Goal: Obtain resource: Download file/media

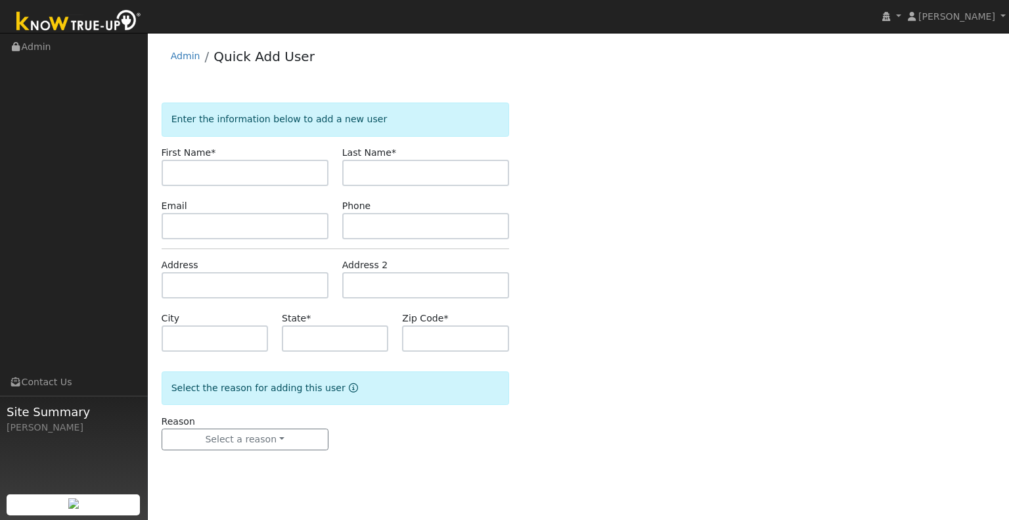
click at [282, 181] on input "text" at bounding box center [245, 173] width 167 height 26
type input "Donna"
type input "Breton"
type input "CA"
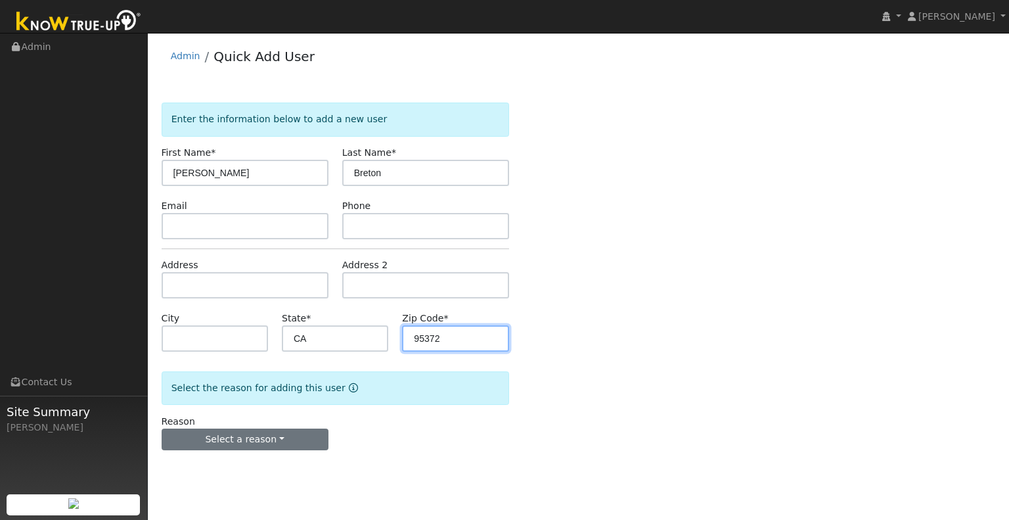
type input "95372"
click at [303, 439] on button "Select a reason" at bounding box center [245, 439] width 167 height 22
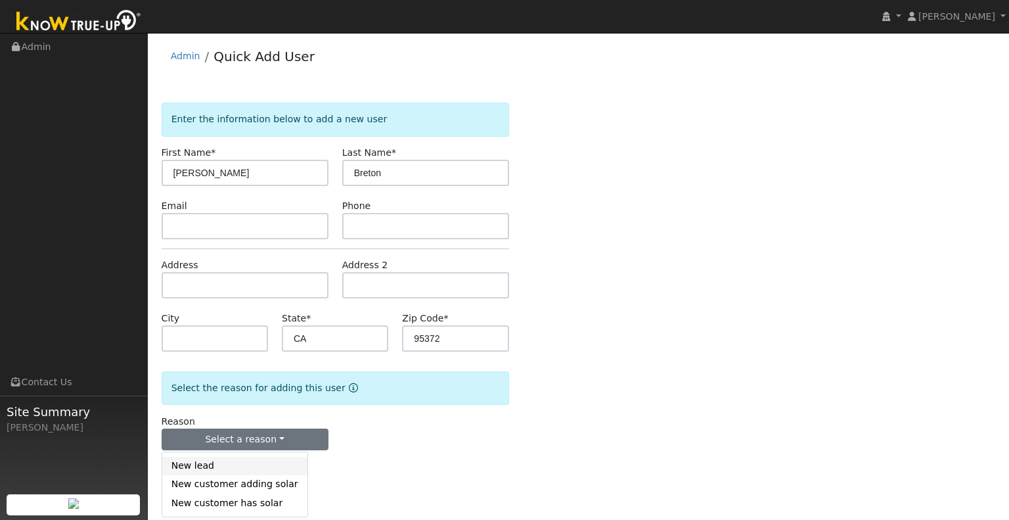
click at [248, 460] on link "New lead" at bounding box center [234, 466] width 145 height 18
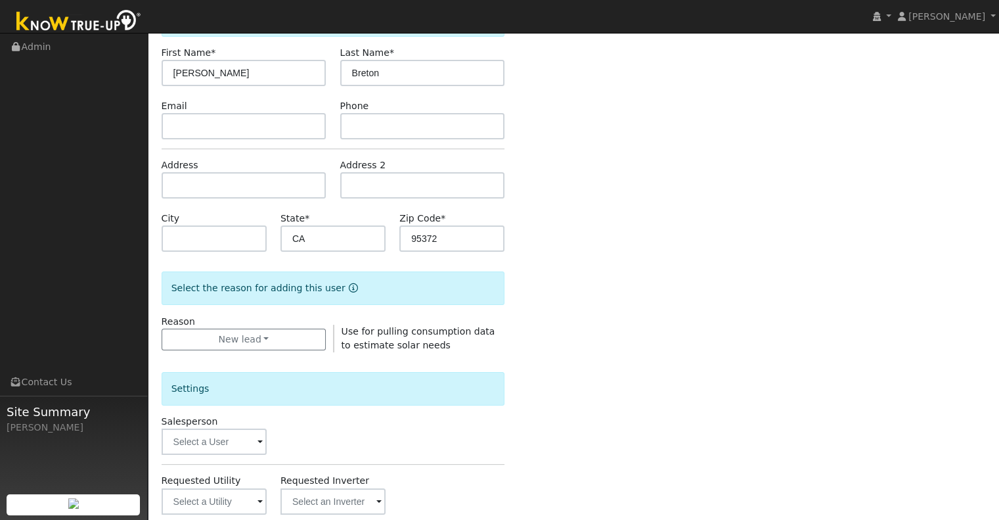
scroll to position [328, 0]
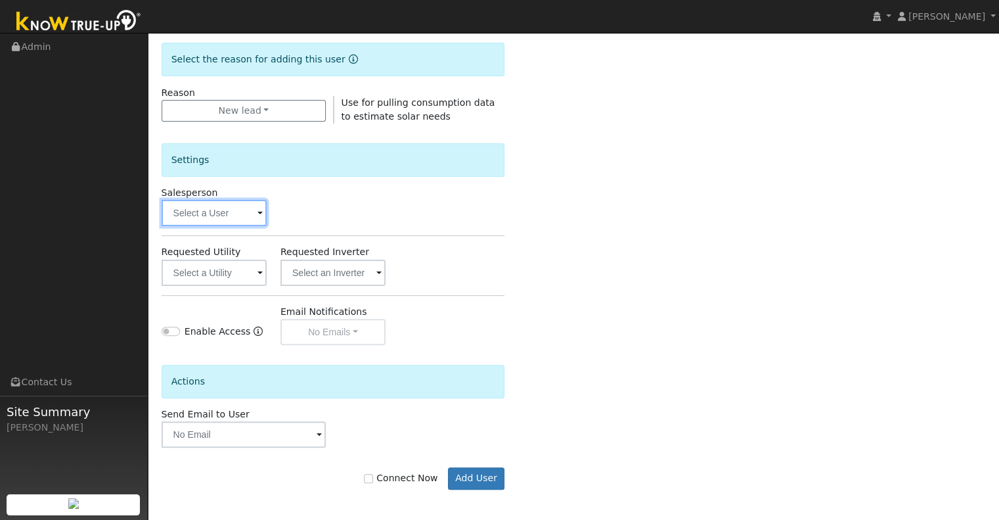
click at [214, 221] on input "text" at bounding box center [214, 213] width 105 height 26
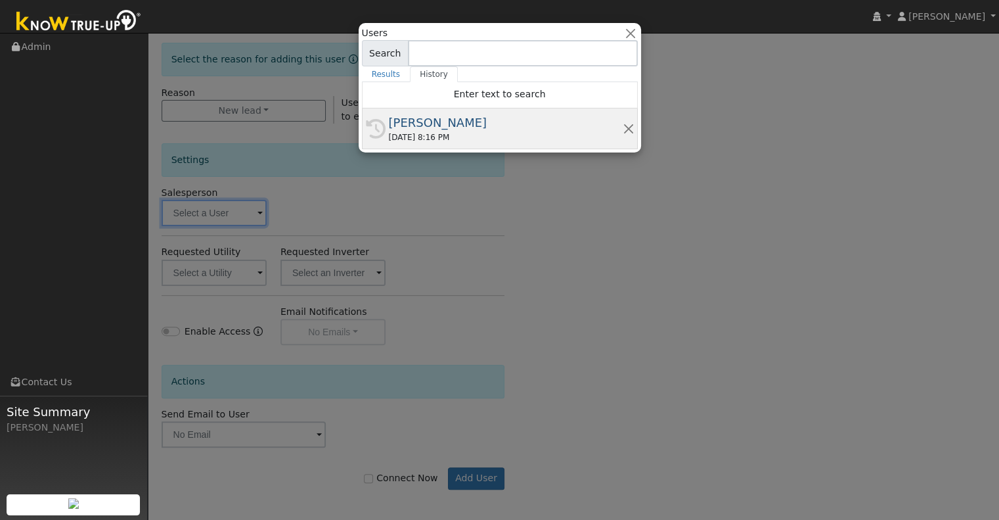
click at [426, 127] on div "[PERSON_NAME]" at bounding box center [506, 123] width 234 height 18
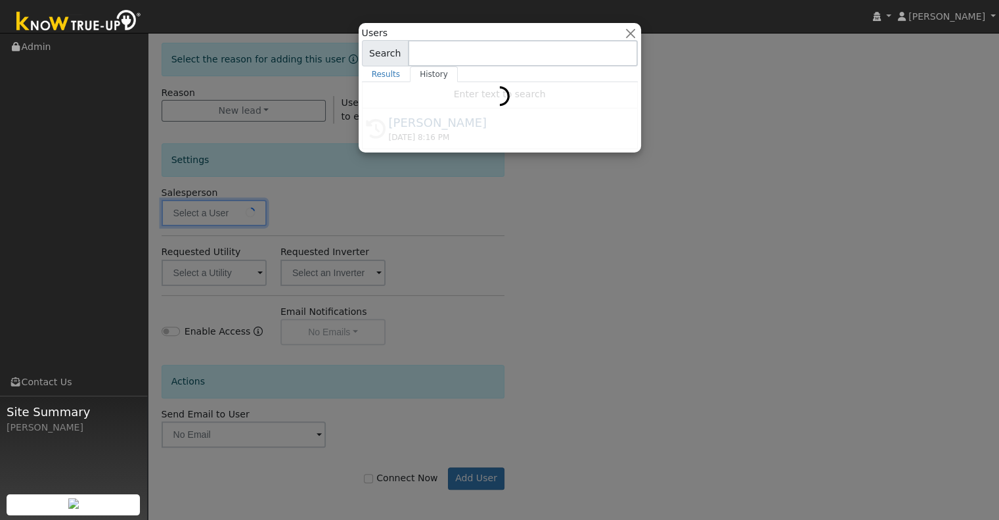
type input "[PERSON_NAME]"
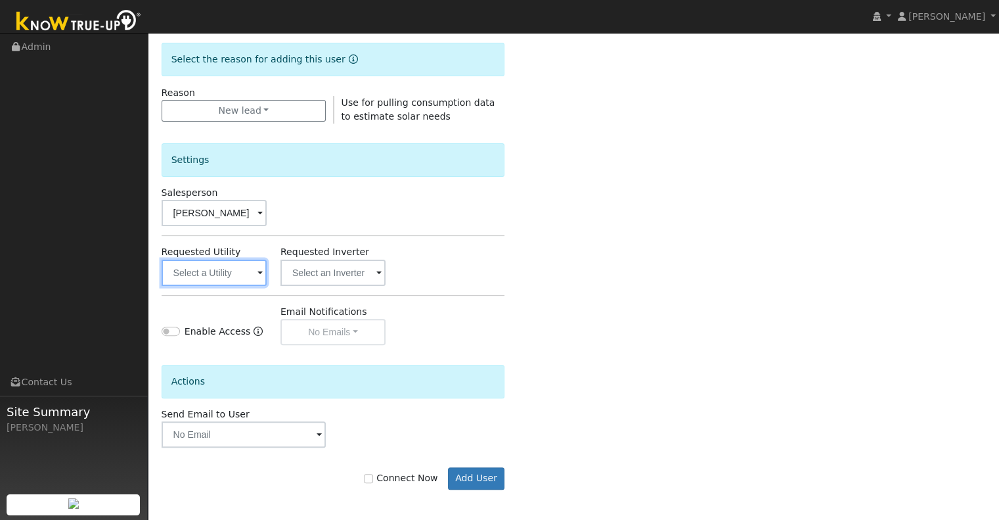
click at [194, 272] on input "text" at bounding box center [214, 272] width 105 height 26
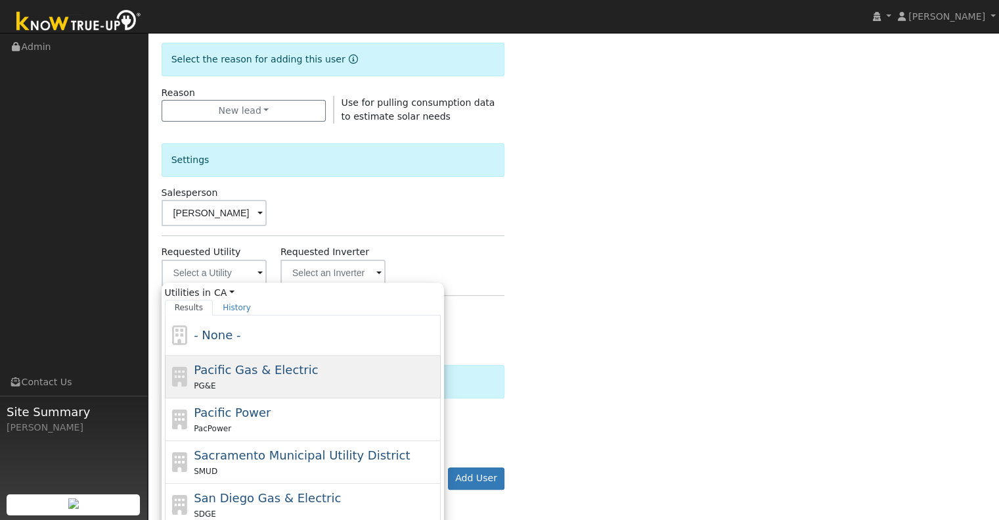
click at [257, 372] on span "Pacific Gas & Electric" at bounding box center [256, 370] width 124 height 14
type input "Pacific Gas & Electric"
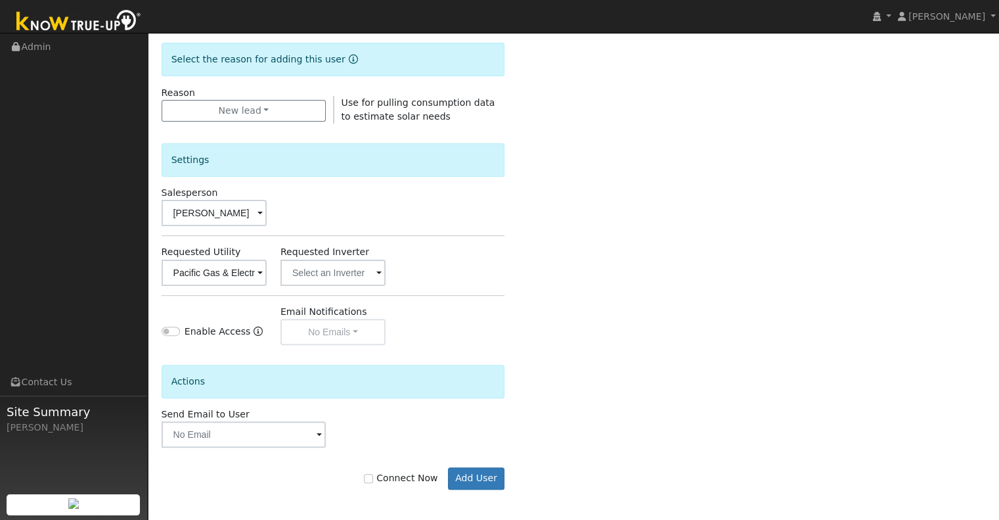
scroll to position [329, 0]
click at [373, 478] on input "Connect Now" at bounding box center [368, 477] width 9 height 9
checkbox input "true"
click at [468, 470] on button "Add User" at bounding box center [476, 477] width 57 height 22
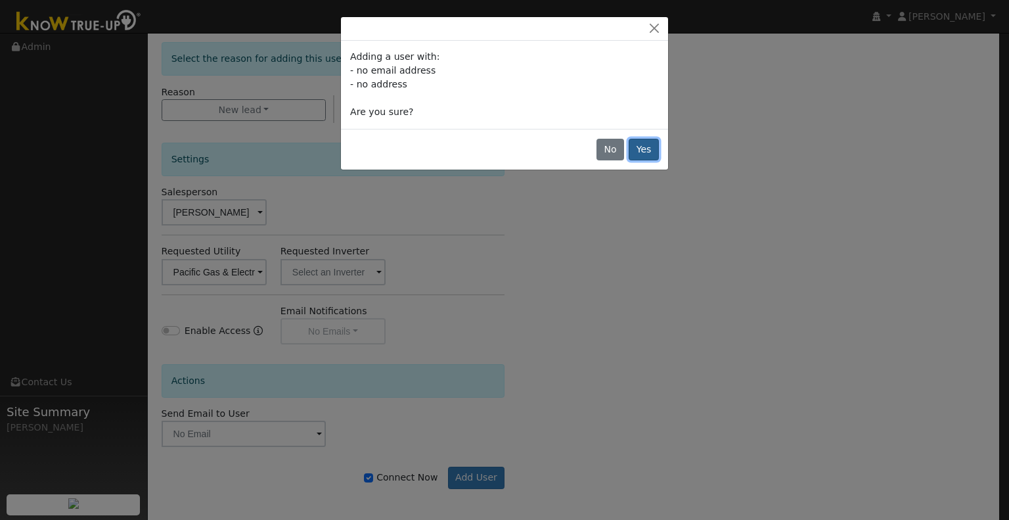
click at [642, 146] on button "Yes" at bounding box center [644, 150] width 30 height 22
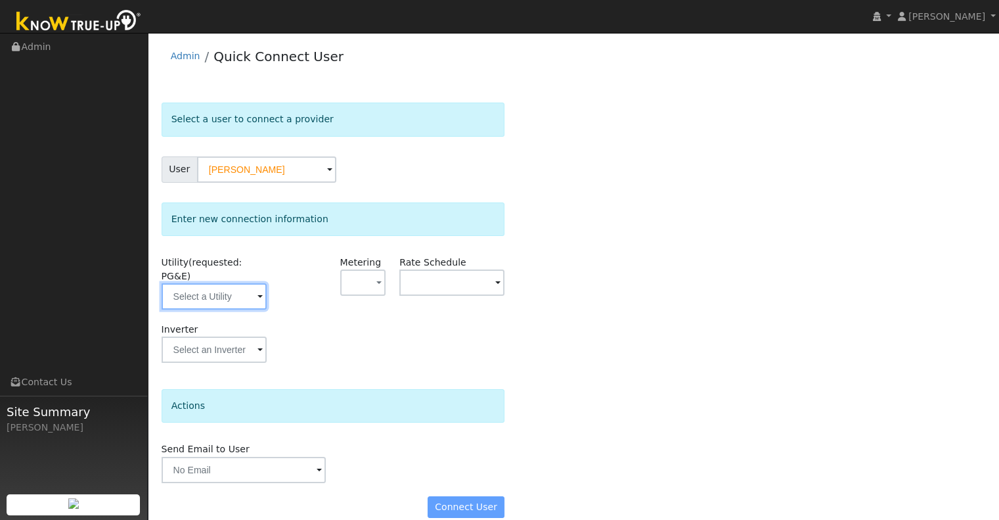
click at [242, 292] on input "text" at bounding box center [214, 296] width 105 height 26
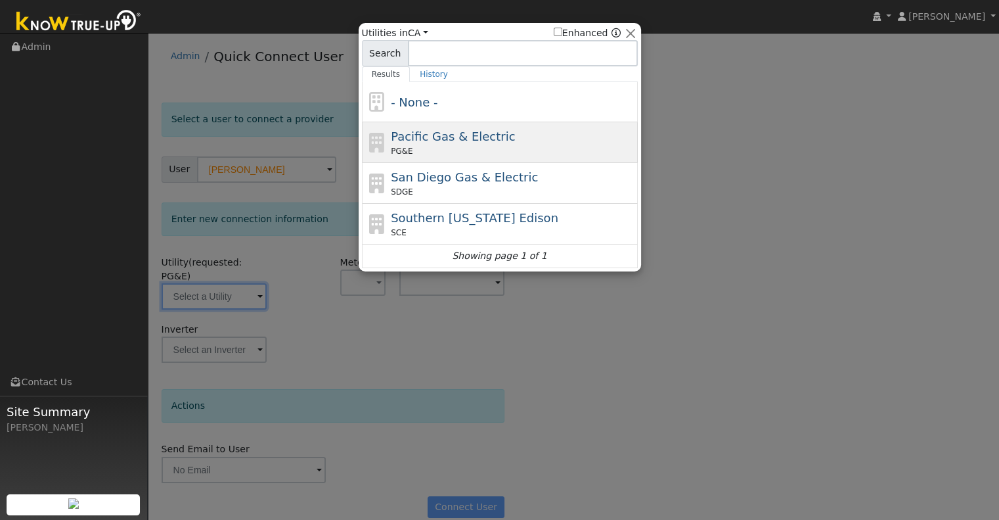
click at [460, 133] on span "Pacific Gas & Electric" at bounding box center [453, 136] width 124 height 14
type input "PG&E"
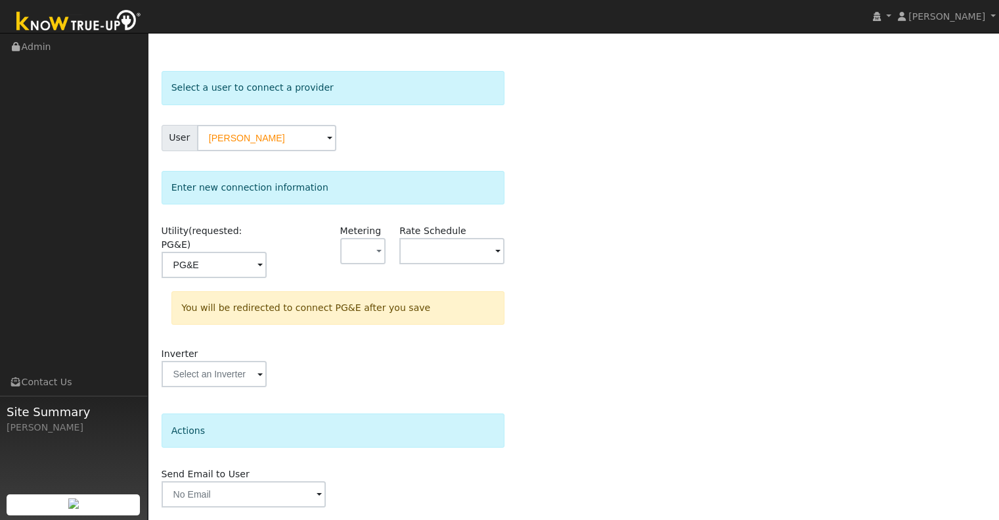
scroll to position [58, 0]
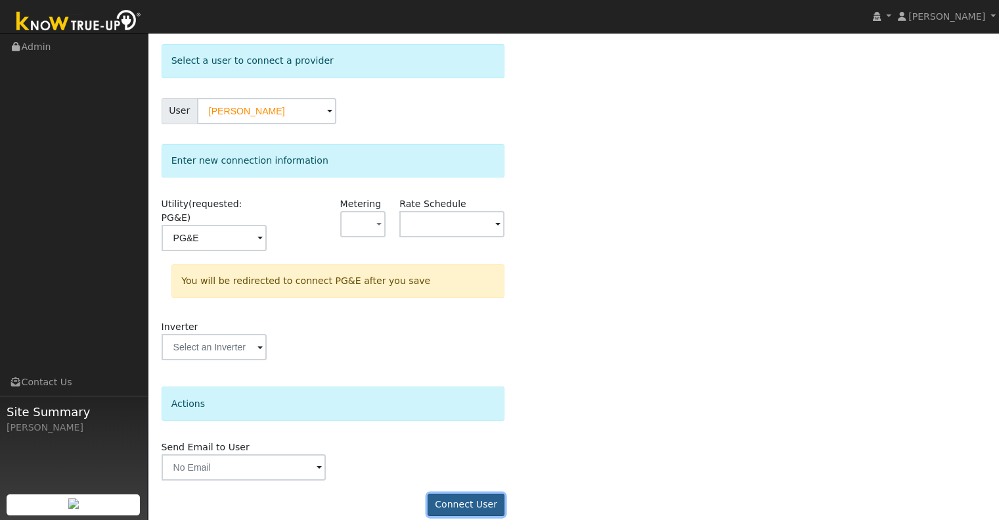
click at [451, 493] on button "Connect User" at bounding box center [467, 504] width 78 height 22
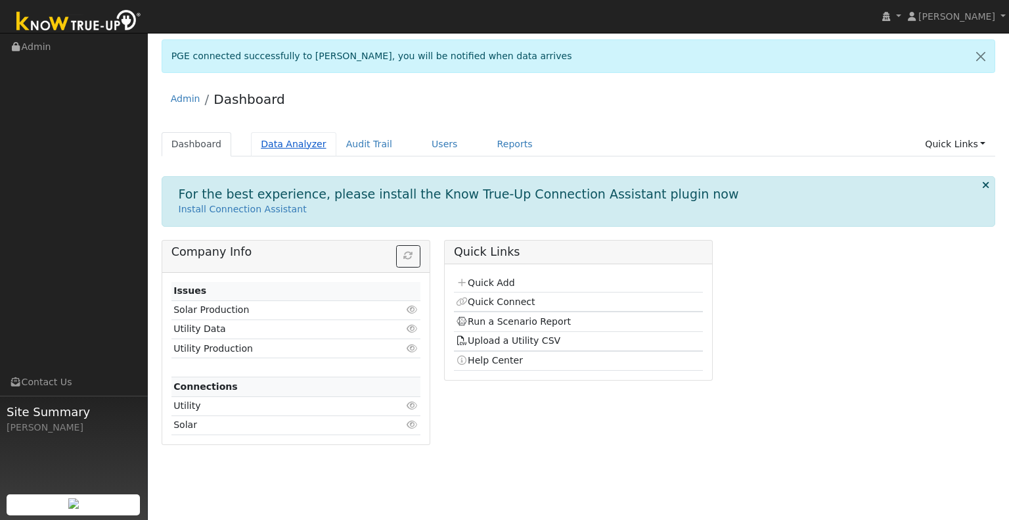
click at [261, 148] on link "Data Analyzer" at bounding box center [293, 144] width 85 height 24
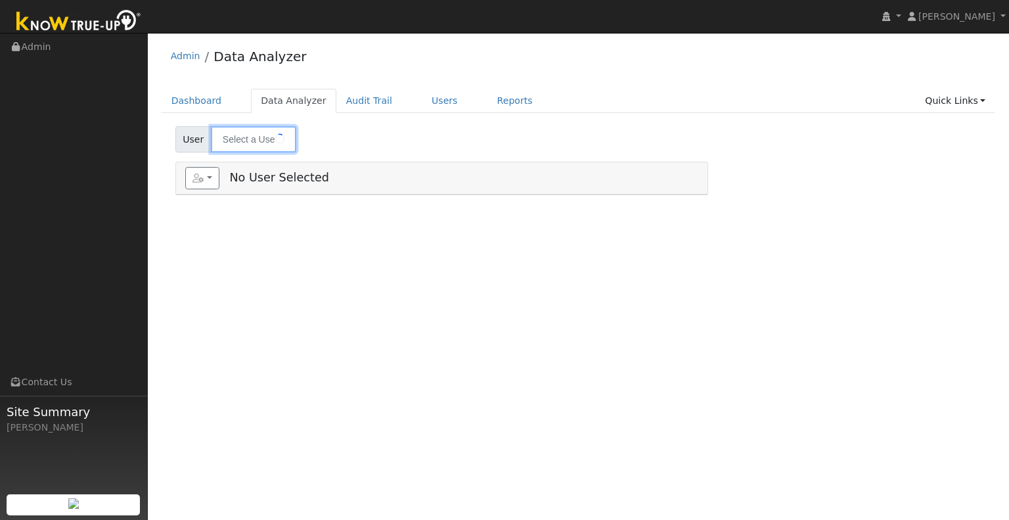
click at [254, 140] on input "text" at bounding box center [253, 139] width 85 height 26
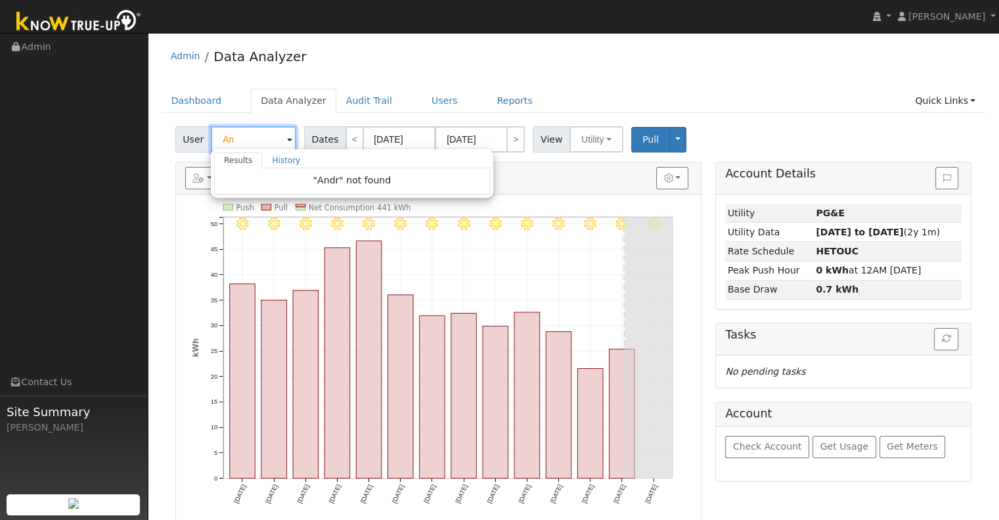
type input "A"
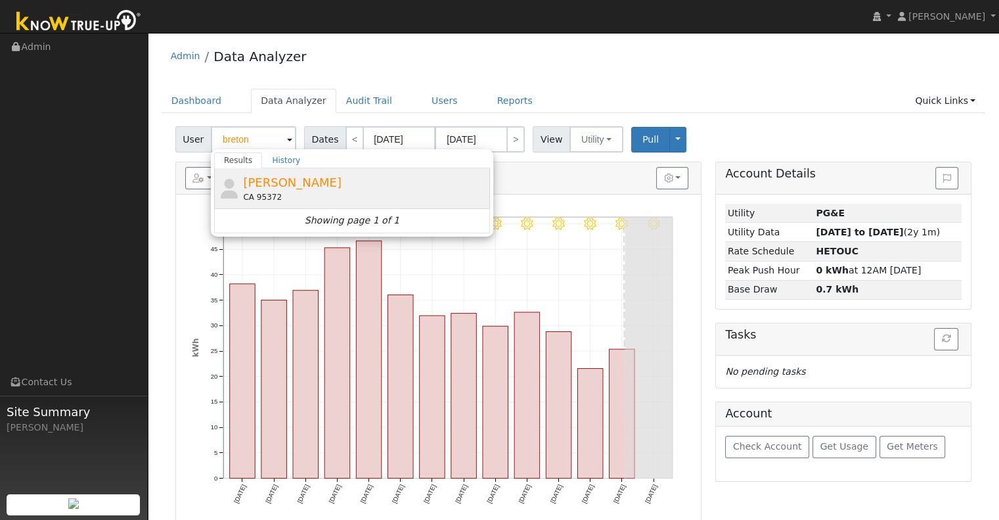
click at [302, 179] on span "[PERSON_NAME]" at bounding box center [292, 182] width 99 height 14
type input "[PERSON_NAME]"
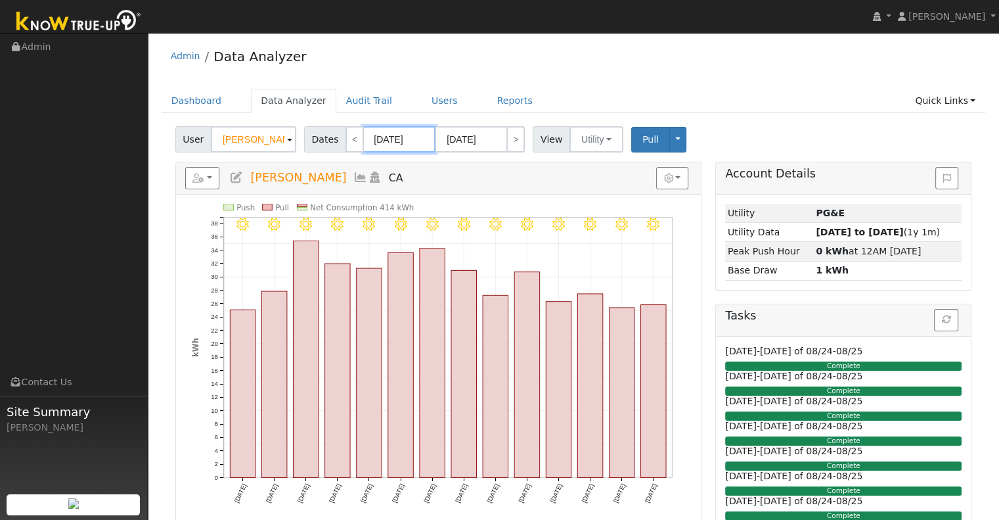
click at [381, 133] on input "[DATE]" at bounding box center [399, 139] width 72 height 26
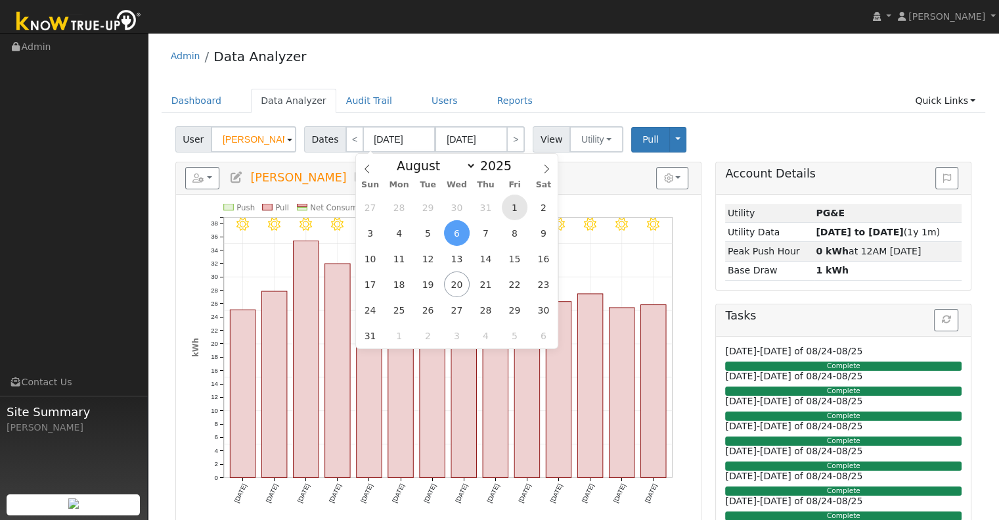
click at [505, 207] on span "1" at bounding box center [515, 207] width 26 height 26
type input "08/01/2025"
type input "08/31/2025"
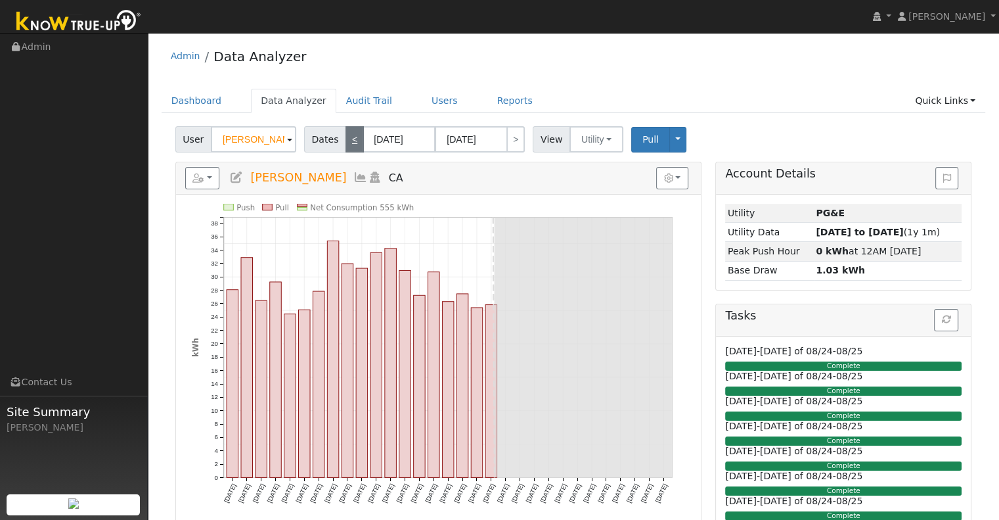
click at [348, 137] on link "<" at bounding box center [355, 139] width 18 height 26
type input "[DATE]"
type input "07/31/2025"
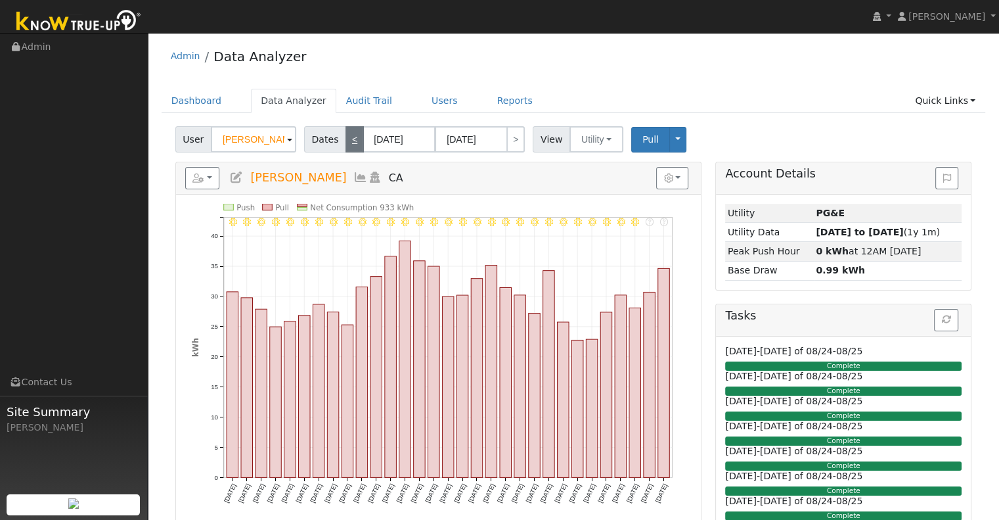
click at [348, 137] on link "<" at bounding box center [355, 139] width 18 height 26
type input "06/01/2025"
type input "06/30/2025"
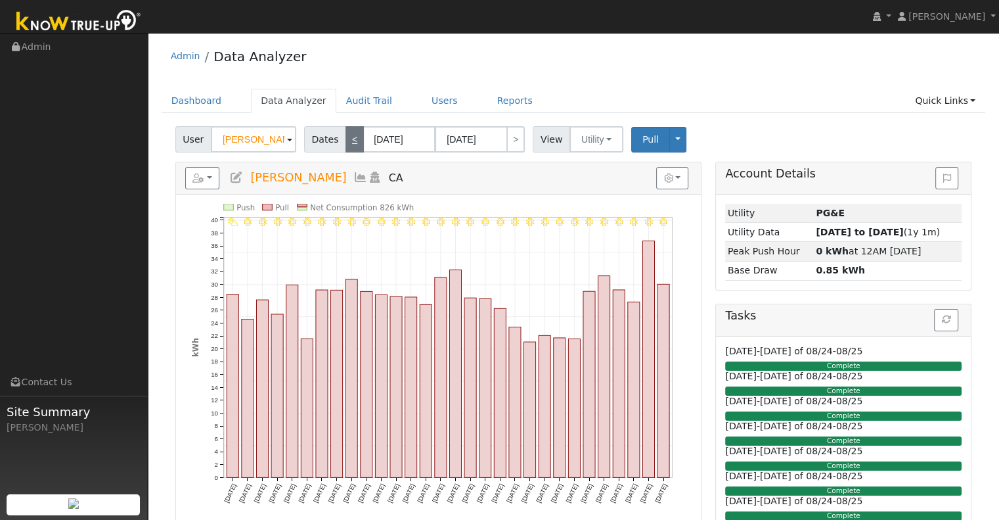
click at [348, 137] on link "<" at bounding box center [355, 139] width 18 height 26
type input "05/01/2025"
type input "05/31/2025"
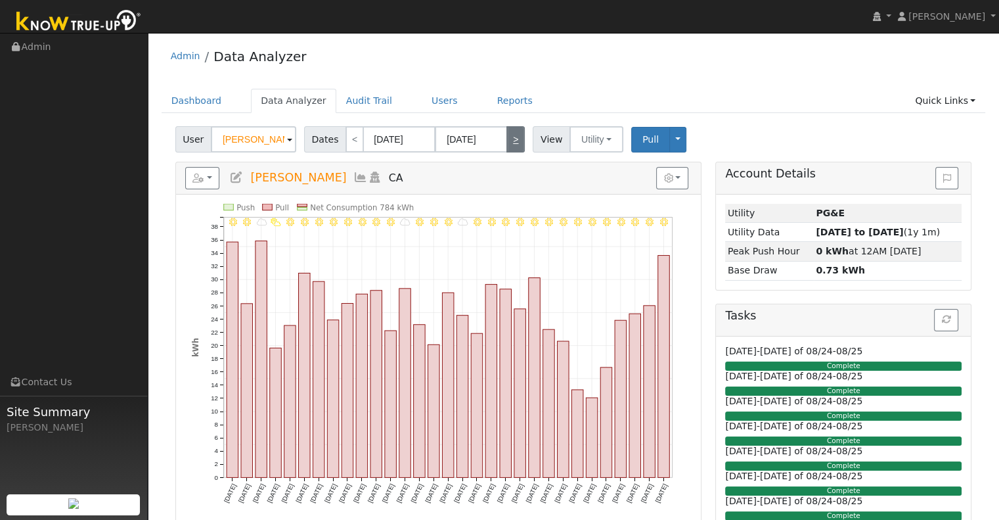
drag, startPoint x: 520, startPoint y: 142, endPoint x: 499, endPoint y: 143, distance: 21.0
click at [515, 143] on div "Dates < 05/01/2025 05/31/2025 >" at bounding box center [416, 139] width 229 height 26
click at [506, 143] on link ">" at bounding box center [515, 139] width 18 height 26
type input "06/01/2025"
type input "06/30/2025"
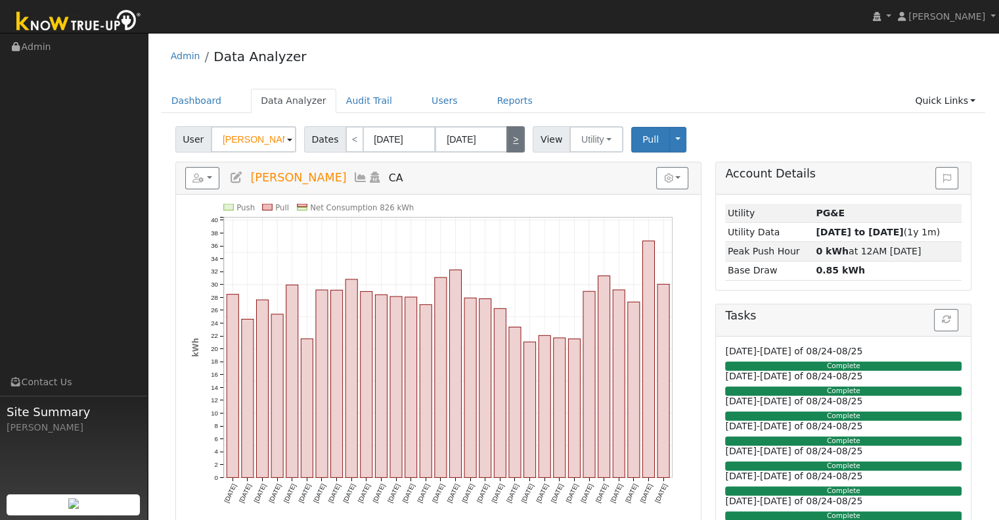
click at [506, 143] on link ">" at bounding box center [515, 139] width 18 height 26
type input "[DATE]"
type input "07/31/2025"
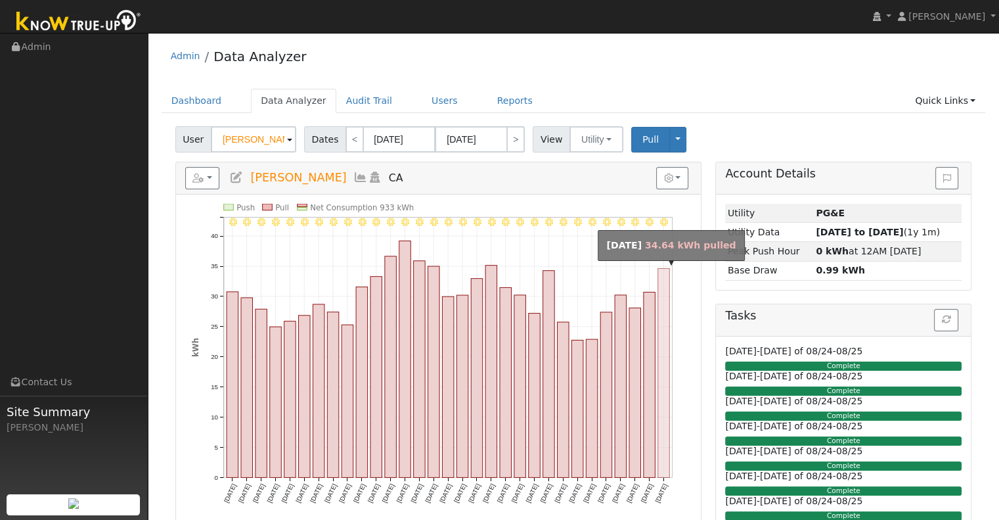
click at [658, 312] on rect "onclick=""" at bounding box center [664, 373] width 12 height 209
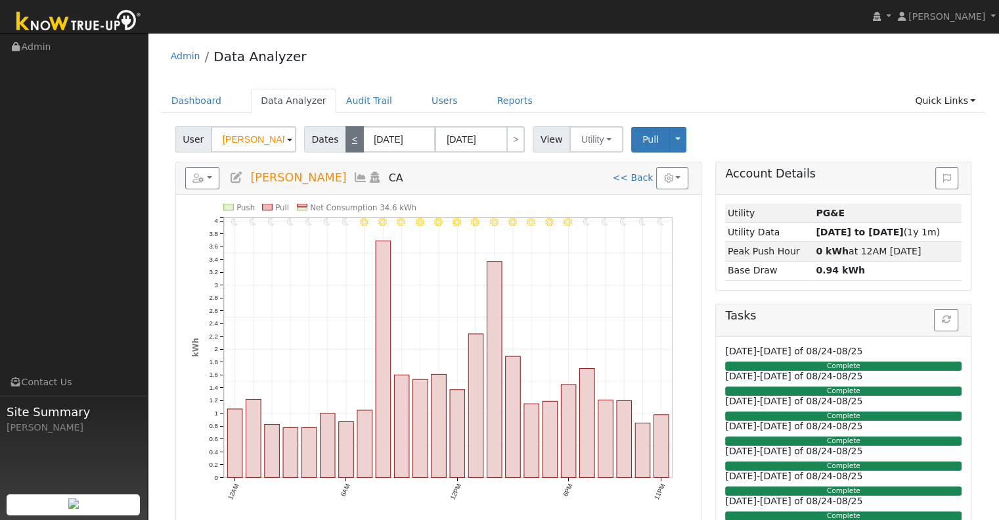
click at [346, 144] on link "<" at bounding box center [355, 139] width 18 height 26
type input "07/30/2025"
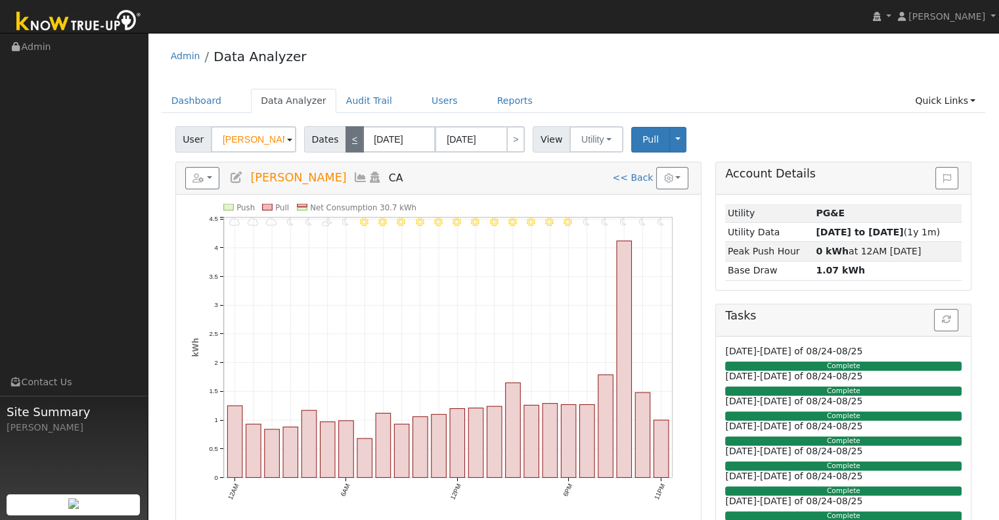
click at [346, 144] on link "<" at bounding box center [355, 139] width 18 height 26
type input "07/29/2025"
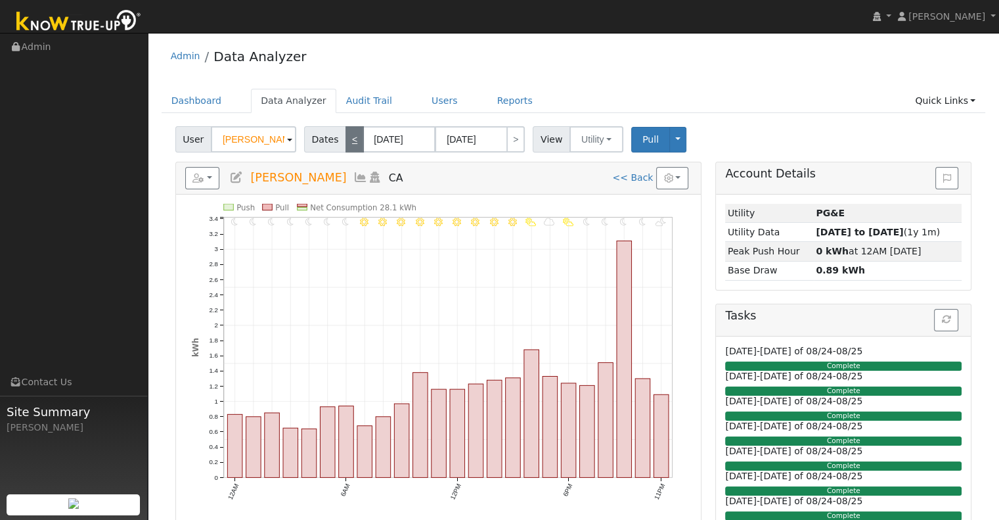
click at [349, 139] on link "<" at bounding box center [355, 139] width 18 height 26
type input "07/28/2025"
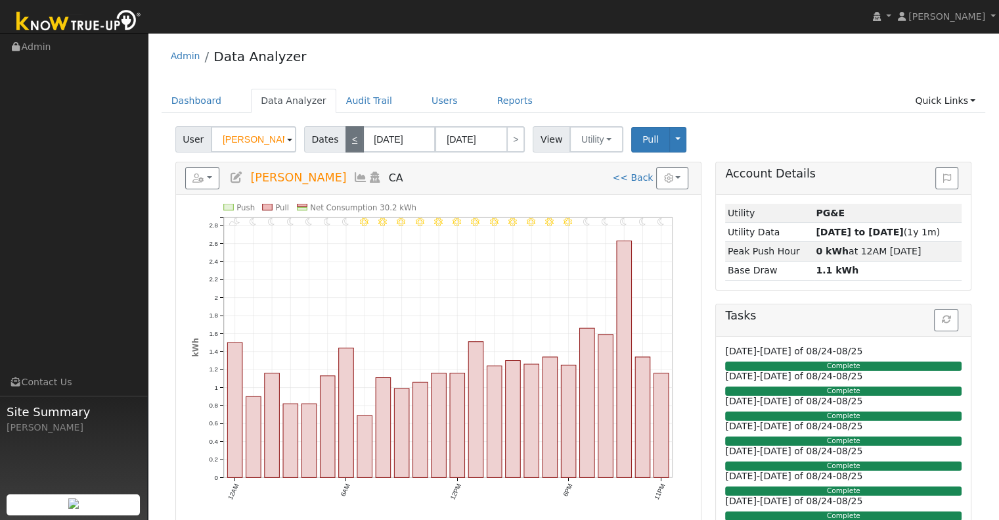
click at [349, 148] on link "<" at bounding box center [355, 139] width 18 height 26
type input "07/27/2025"
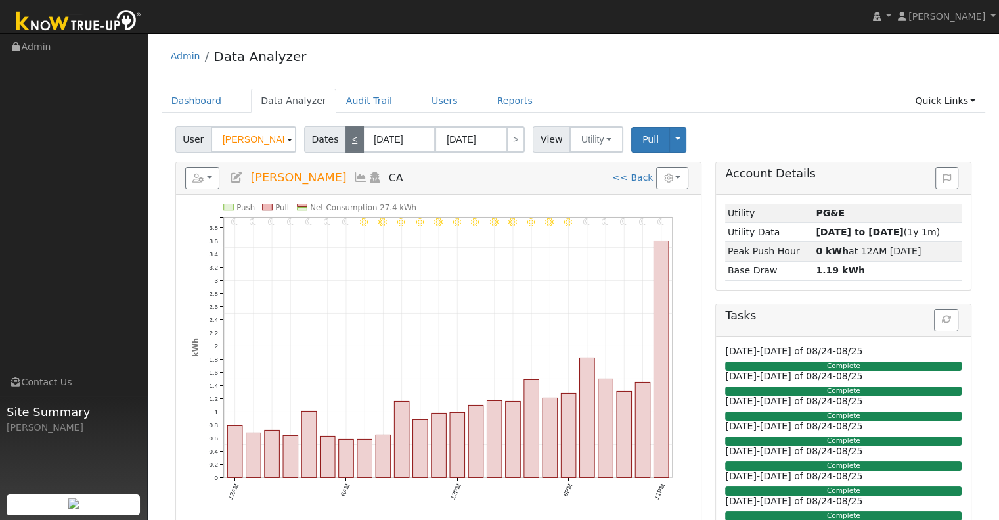
click at [346, 148] on link "<" at bounding box center [355, 139] width 18 height 26
type input "07/26/2025"
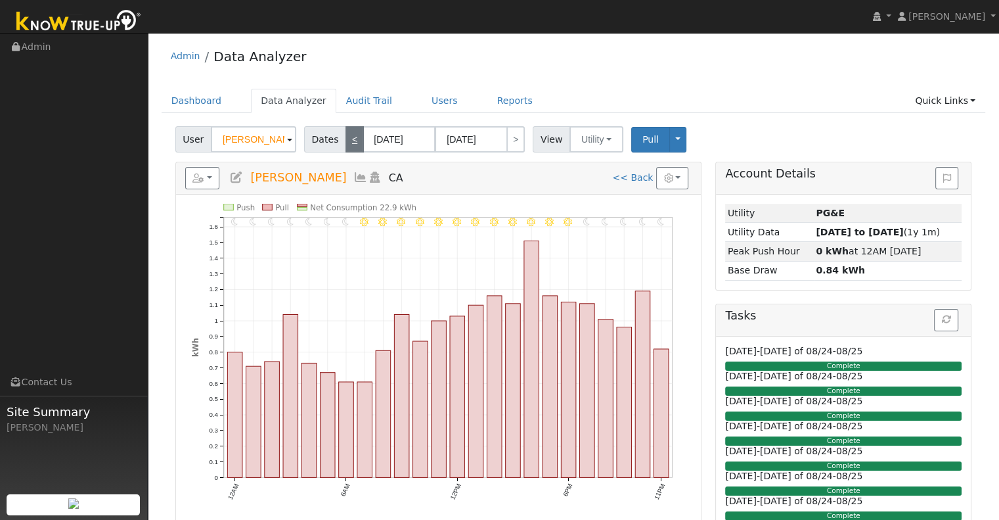
click at [352, 139] on link "<" at bounding box center [355, 139] width 18 height 26
type input "07/25/2025"
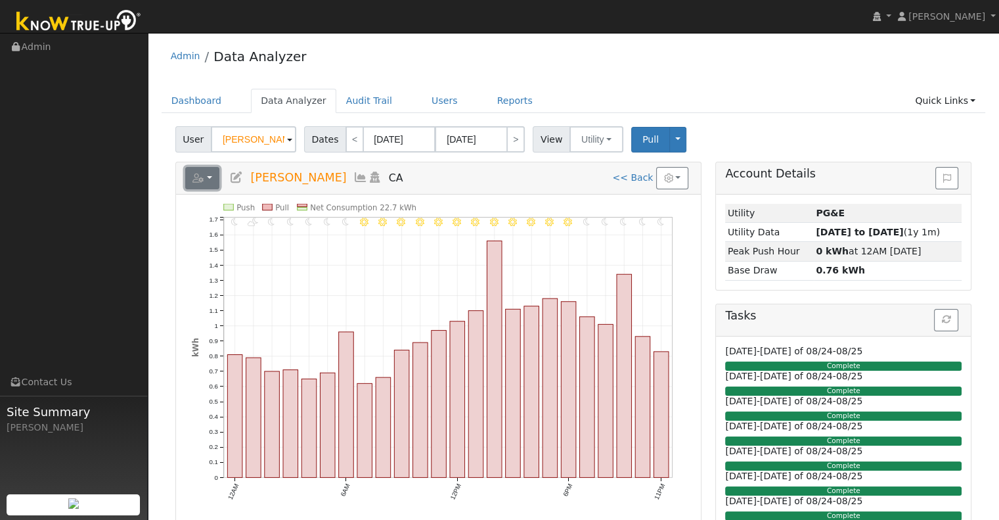
click at [214, 176] on button "button" at bounding box center [202, 178] width 35 height 22
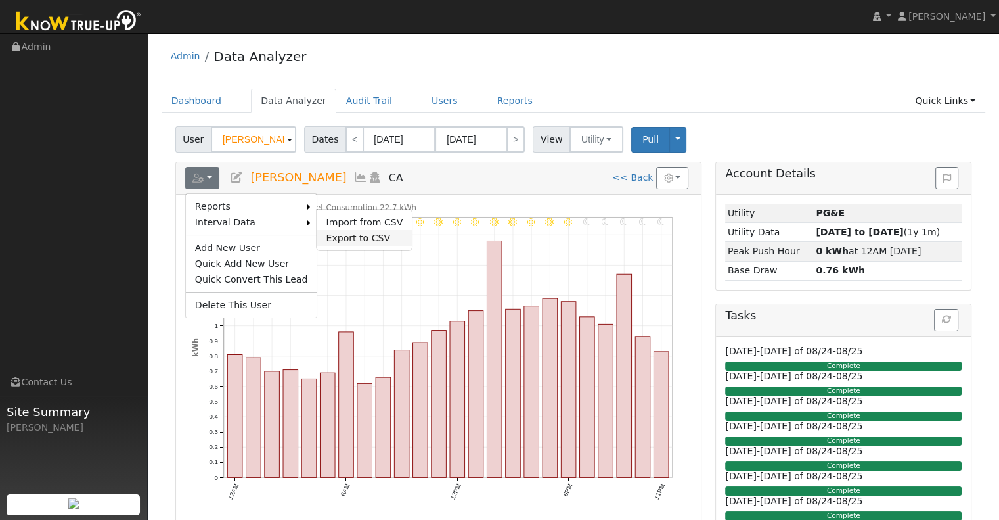
click at [357, 238] on link "Export to CSV" at bounding box center [364, 238] width 95 height 16
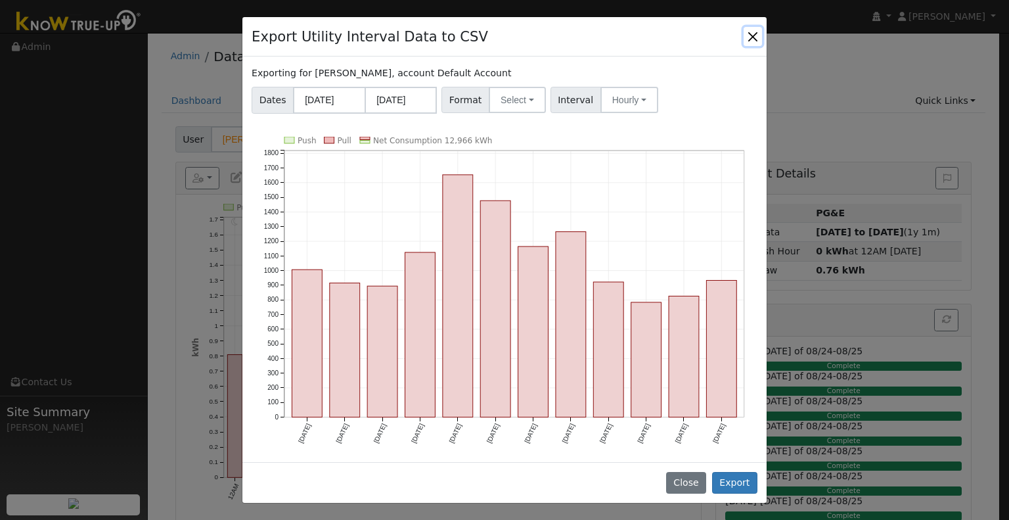
click at [757, 30] on button "Close" at bounding box center [753, 36] width 18 height 18
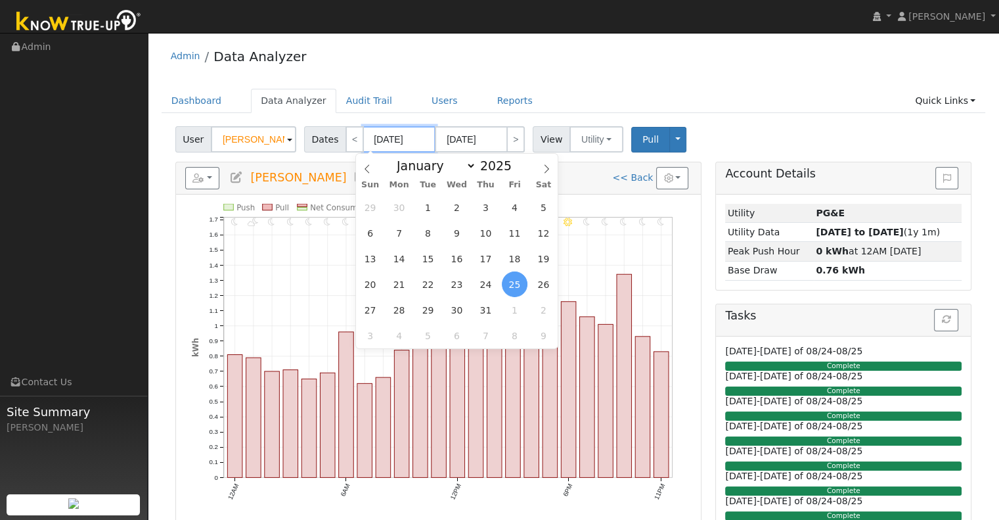
drag, startPoint x: 394, startPoint y: 139, endPoint x: 393, endPoint y: 132, distance: 6.6
click at [394, 136] on input "07/25/2025" at bounding box center [399, 139] width 72 height 26
click at [428, 204] on span "1" at bounding box center [428, 207] width 26 height 26
type input "[DATE]"
type input "07/31/2025"
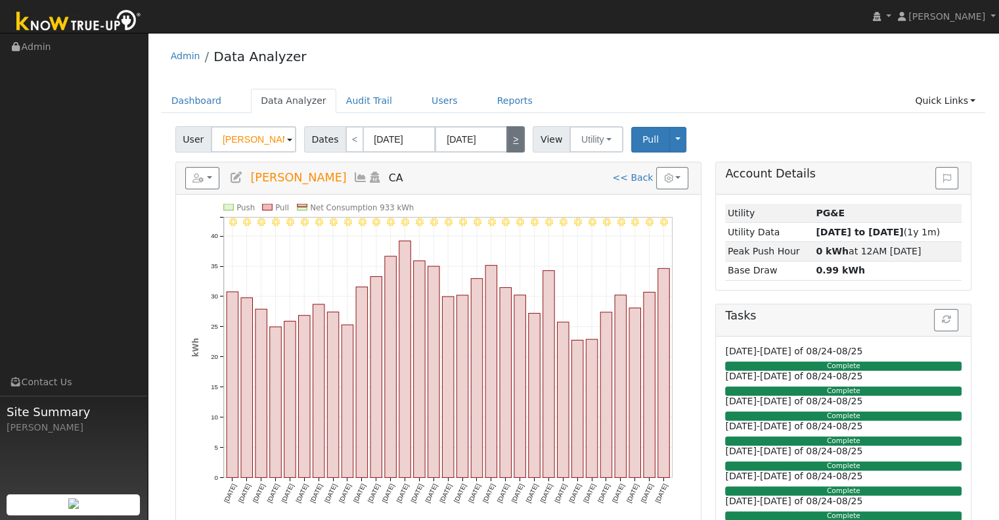
click at [508, 146] on link ">" at bounding box center [515, 139] width 18 height 26
type input "08/01/2025"
type input "08/31/2025"
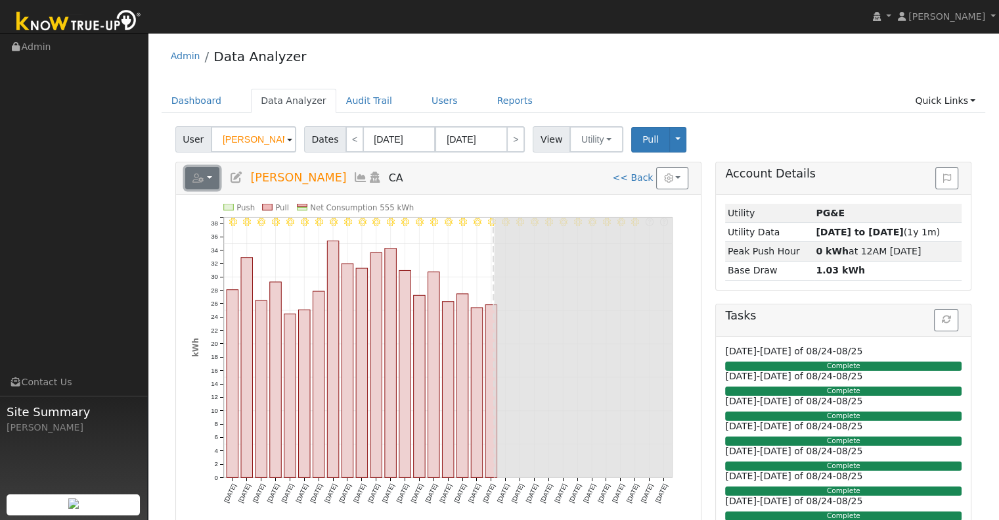
click at [208, 175] on button "button" at bounding box center [202, 178] width 35 height 22
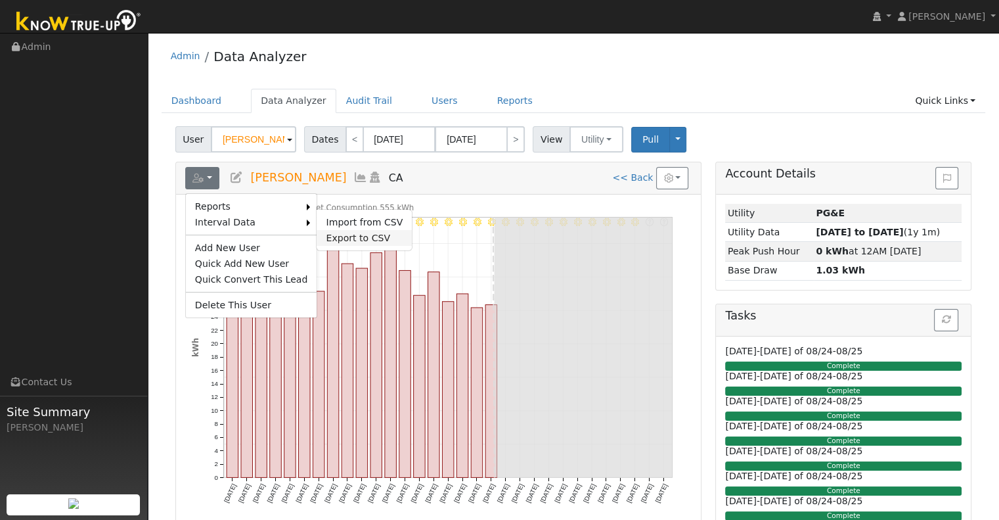
click at [327, 236] on link "Export to CSV" at bounding box center [364, 238] width 95 height 16
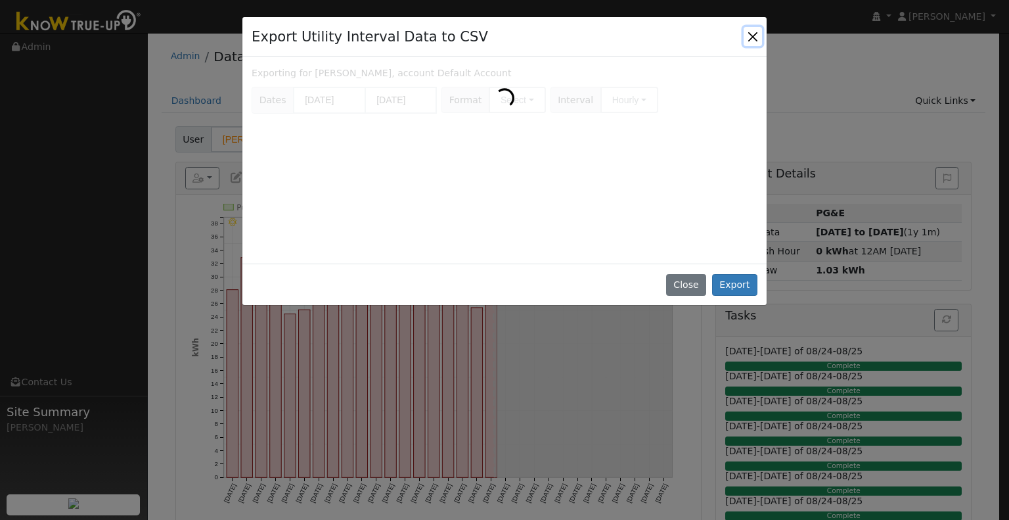
click at [750, 34] on button "Close" at bounding box center [753, 36] width 18 height 18
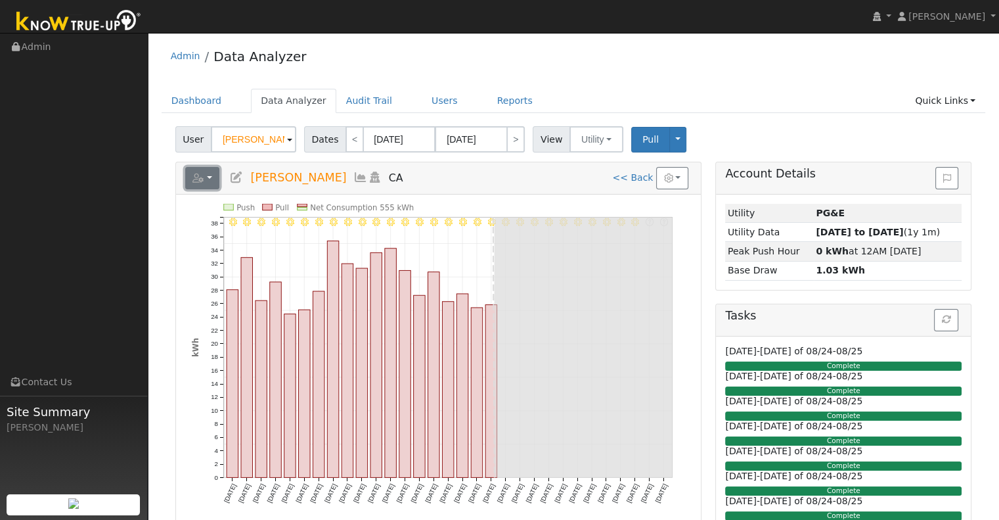
click at [208, 187] on button "button" at bounding box center [202, 178] width 35 height 22
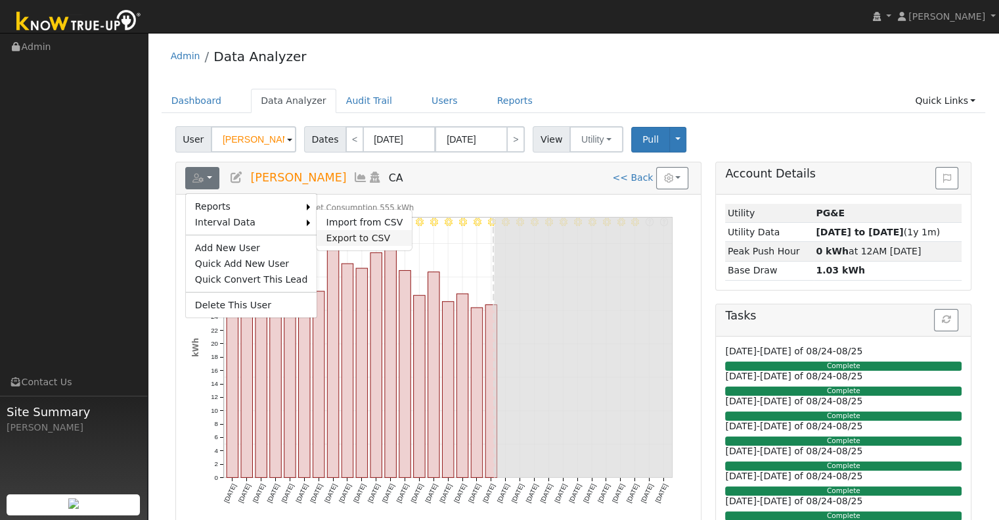
click at [328, 231] on link "Export to CSV" at bounding box center [364, 238] width 95 height 16
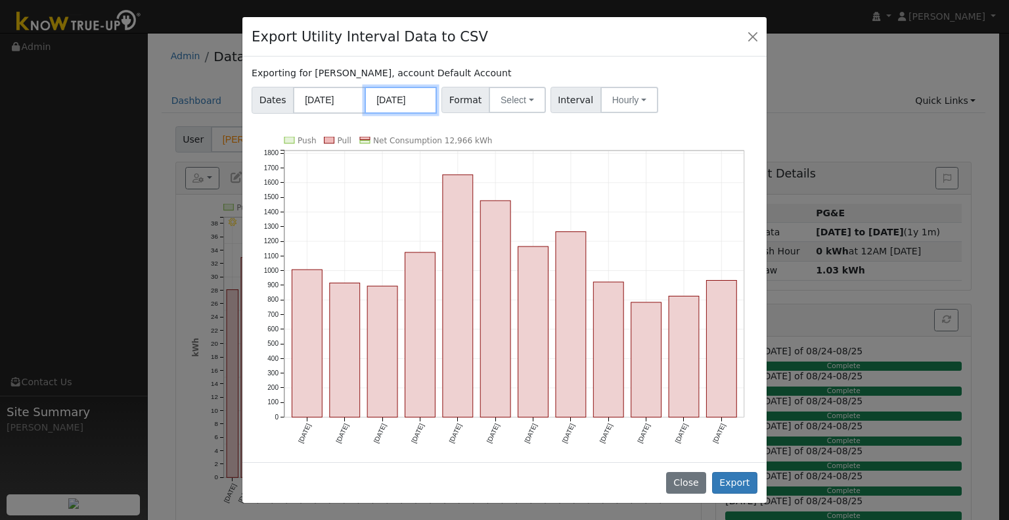
click at [400, 98] on input "07/31/2025" at bounding box center [401, 100] width 72 height 27
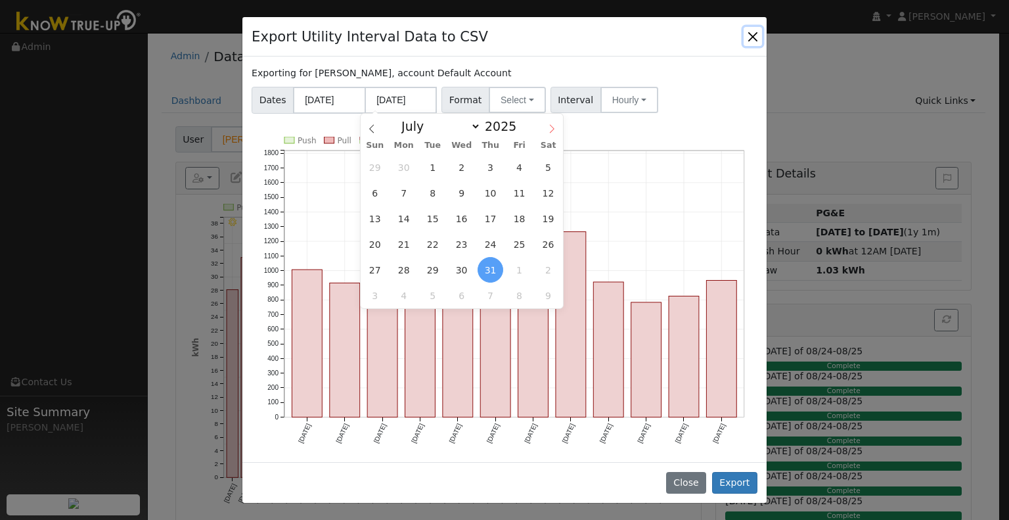
click at [549, 129] on icon at bounding box center [551, 128] width 9 height 9
select select "7"
click at [439, 245] on span "19" at bounding box center [433, 244] width 26 height 26
type input "[DATE]"
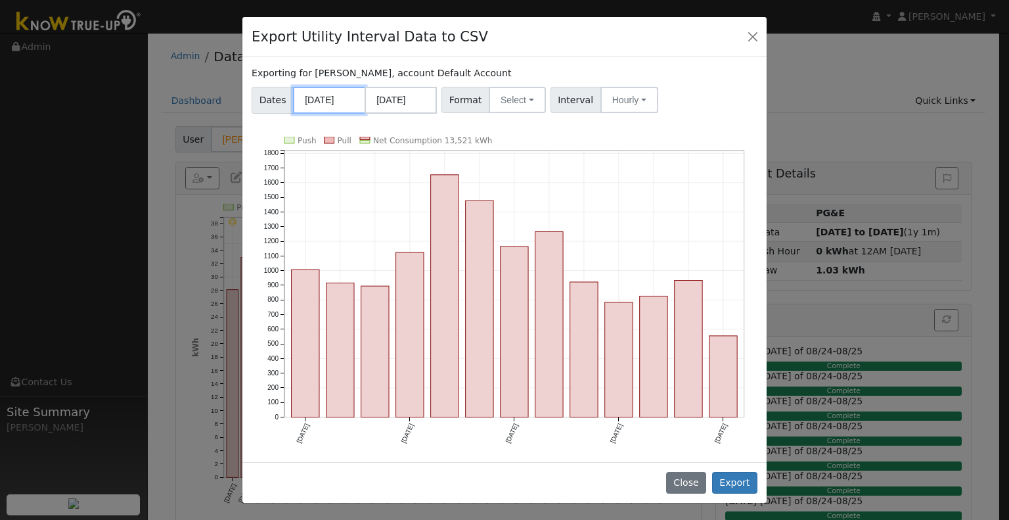
click at [315, 101] on input "08/01/2024" at bounding box center [329, 100] width 72 height 27
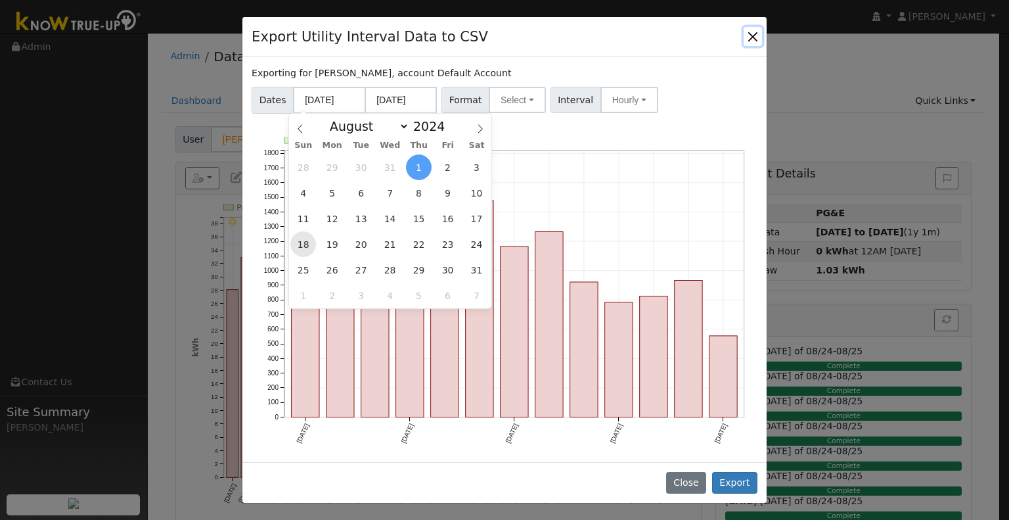
click at [301, 249] on span "18" at bounding box center [303, 244] width 26 height 26
type input "08/18/2024"
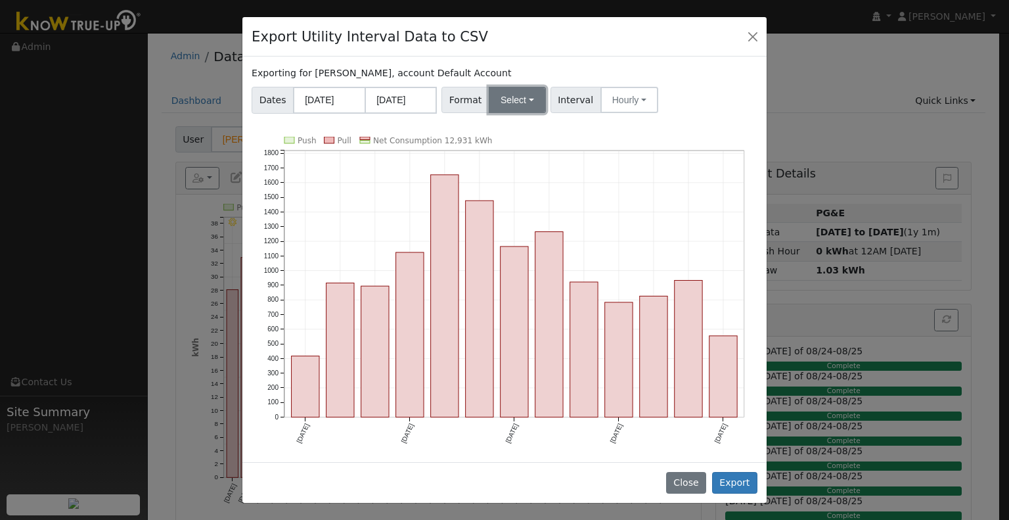
click at [527, 110] on button "Select" at bounding box center [517, 100] width 57 height 26
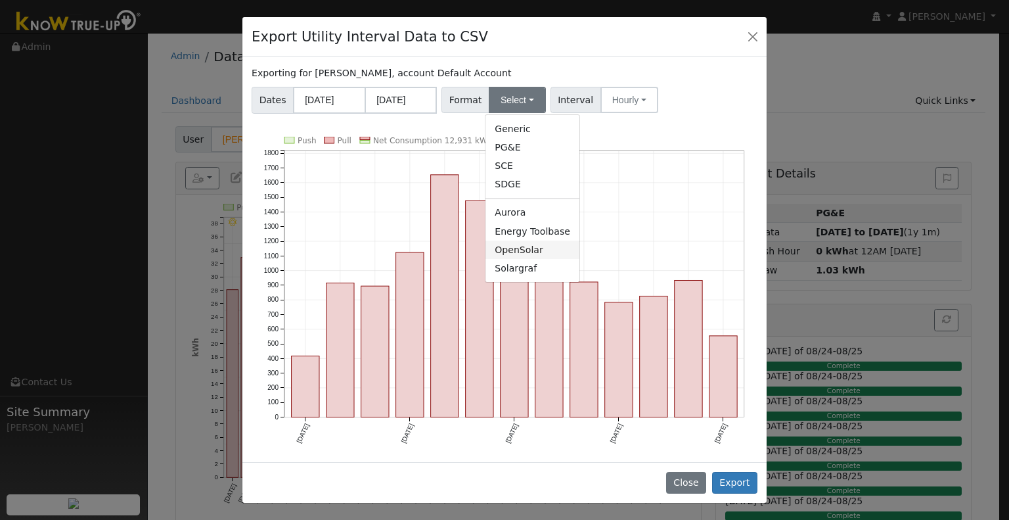
click at [537, 254] on link "OpenSolar" at bounding box center [532, 249] width 94 height 18
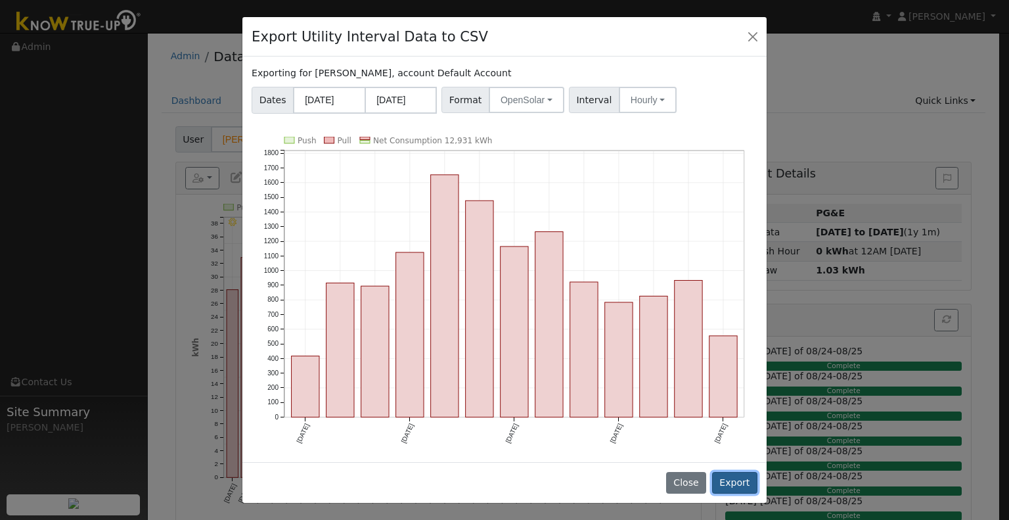
click at [734, 480] on button "Export" at bounding box center [734, 483] width 45 height 22
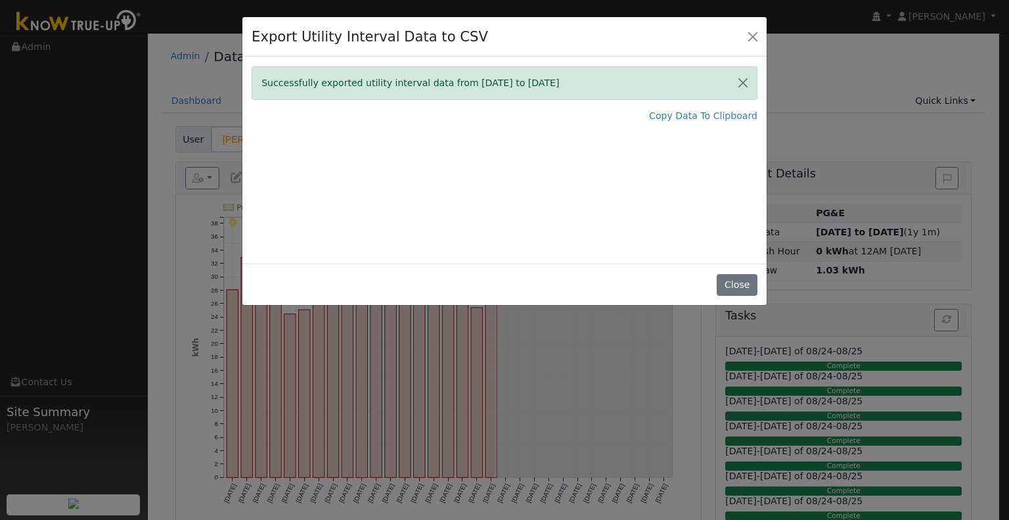
click at [901, 119] on div "Export Utility Interval Data to CSV Successfully exported utility interval data…" at bounding box center [504, 260] width 1009 height 520
click at [757, 41] on button "Close" at bounding box center [753, 36] width 18 height 18
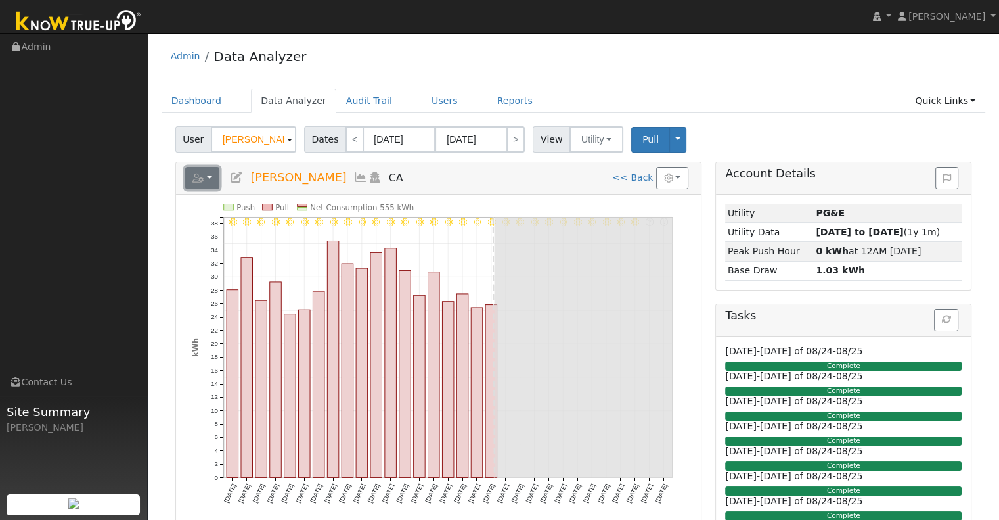
click at [212, 175] on button "button" at bounding box center [202, 178] width 35 height 22
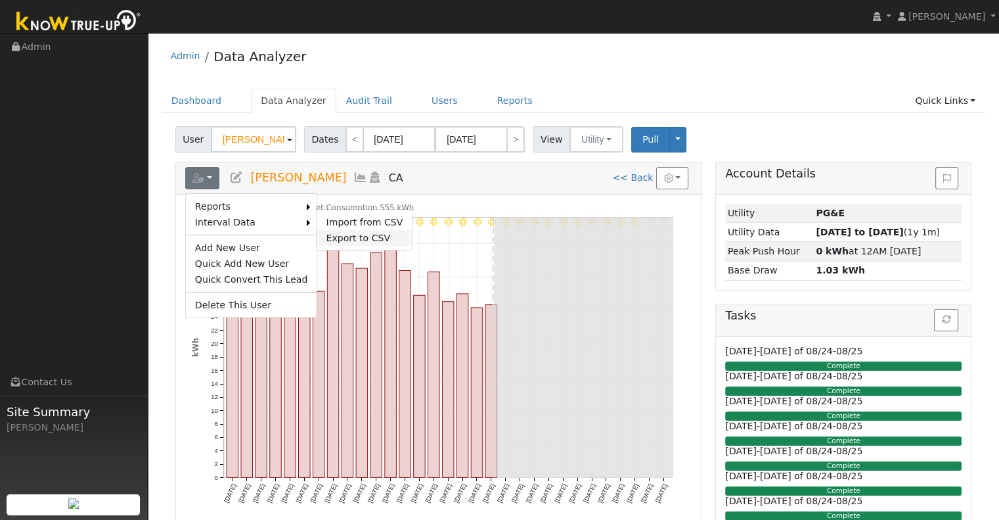
click at [344, 241] on link "Export to CSV" at bounding box center [364, 238] width 95 height 16
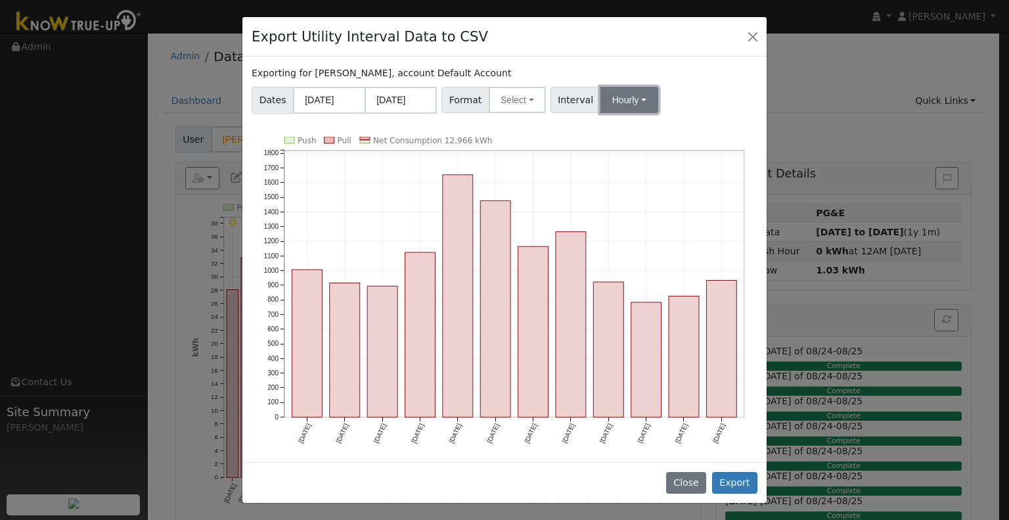
click at [623, 99] on button "Hourly" at bounding box center [629, 100] width 58 height 26
click at [671, 94] on div "Dates 08/01/2024 07/31/2025 Format Select Generic PG&E SCE SDGE Aurora Energy T…" at bounding box center [505, 98] width 510 height 32
click at [734, 492] on button "Export" at bounding box center [734, 483] width 45 height 22
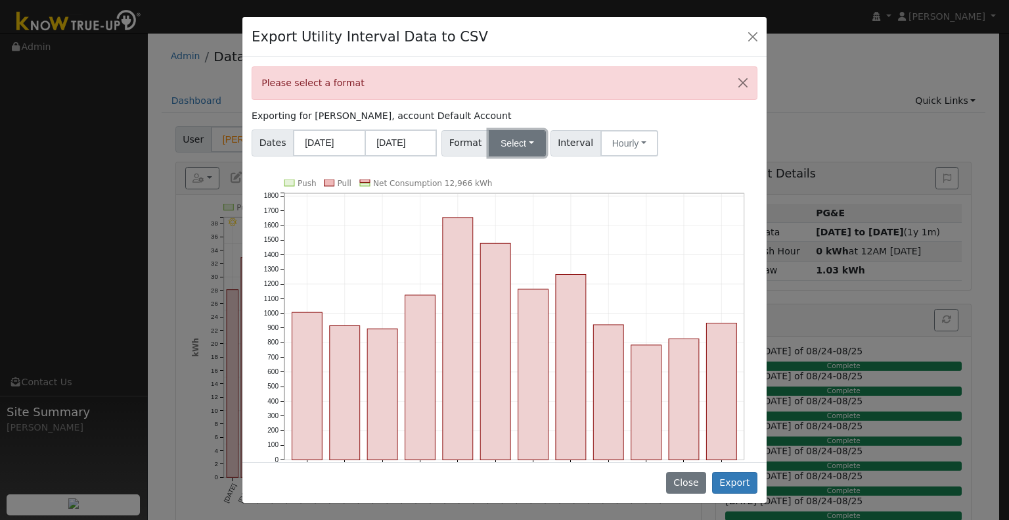
click at [510, 147] on button "Select" at bounding box center [517, 143] width 57 height 26
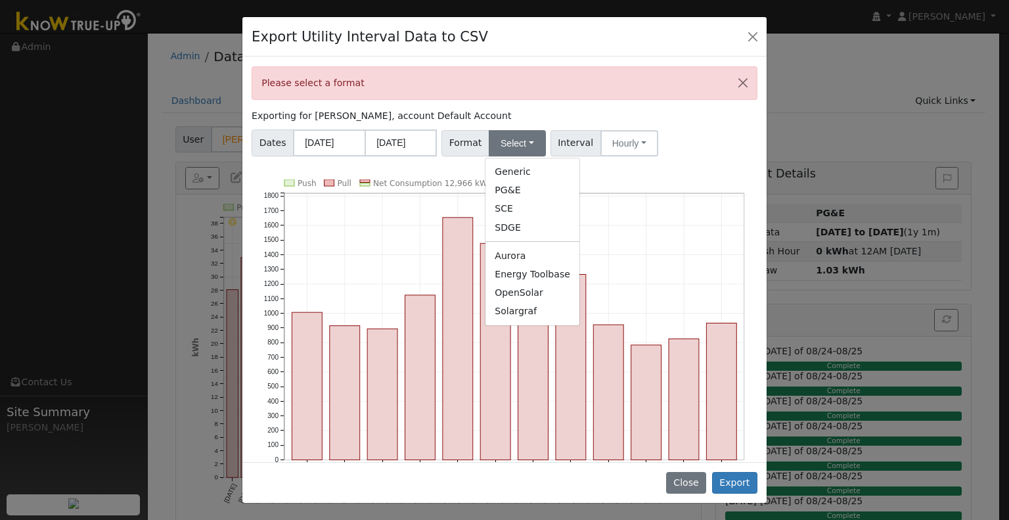
drag, startPoint x: 523, startPoint y: 294, endPoint x: 568, endPoint y: 214, distance: 91.2
click at [523, 293] on link "OpenSolar" at bounding box center [532, 292] width 94 height 18
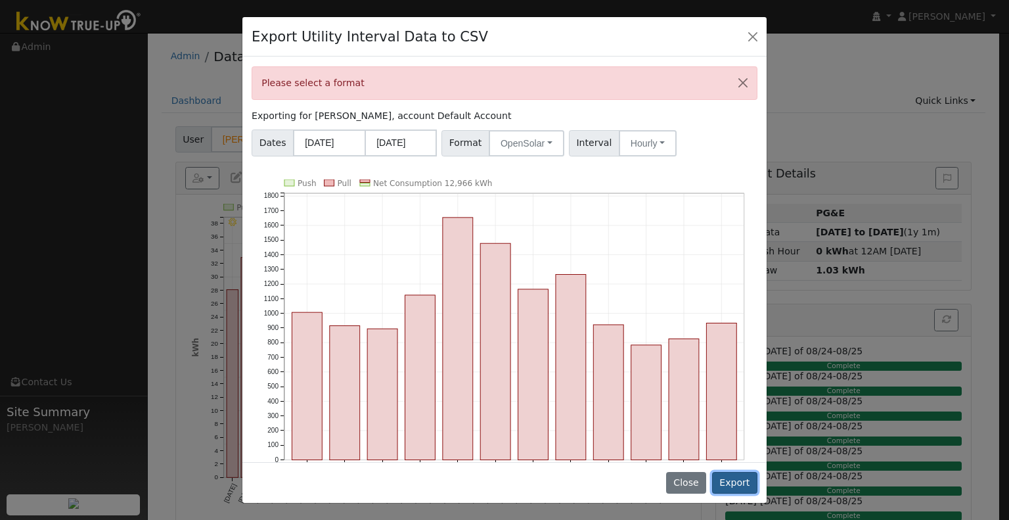
click at [736, 483] on button "Export" at bounding box center [734, 483] width 45 height 22
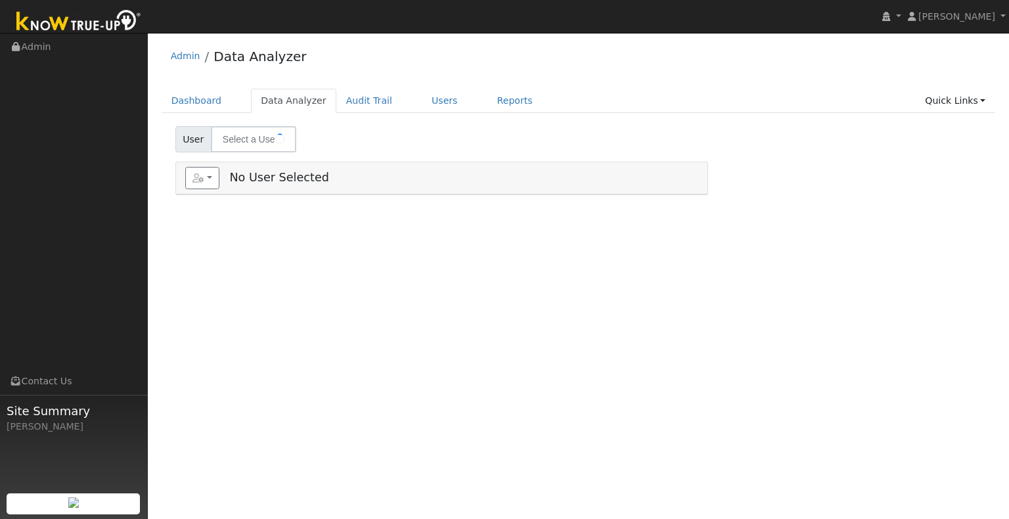
type input "[PERSON_NAME]"
